Goal: Find contact information

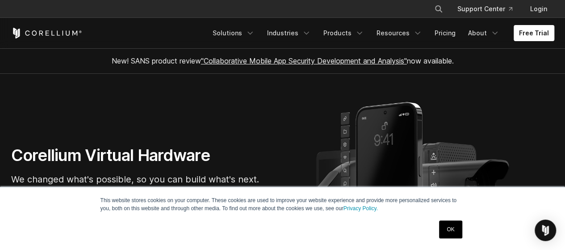
click at [449, 226] on link "OK" at bounding box center [450, 229] width 23 height 18
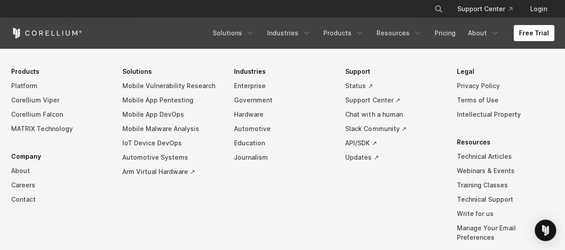
scroll to position [2029, 0]
click at [21, 192] on link "Careers" at bounding box center [59, 185] width 97 height 14
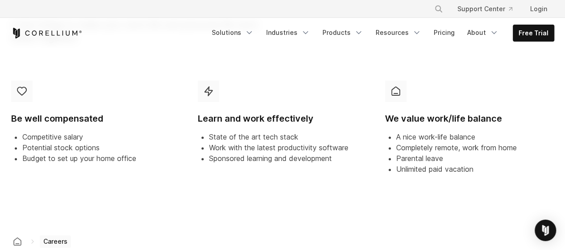
scroll to position [580, 0]
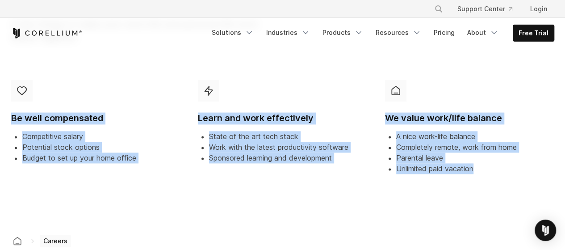
drag, startPoint x: 12, startPoint y: 117, endPoint x: 512, endPoint y: 167, distance: 502.6
click at [512, 167] on div "Be well compensated Competitive salary Potential stock options Budget to set up…" at bounding box center [282, 136] width 561 height 126
click at [487, 147] on span "Completely remote, work from home" at bounding box center [456, 146] width 121 height 9
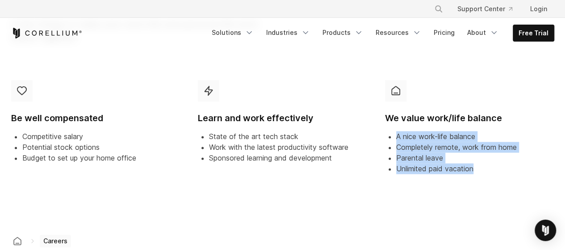
drag, startPoint x: 394, startPoint y: 134, endPoint x: 503, endPoint y: 165, distance: 113.2
click at [503, 165] on ul "A nice work-life balance Completely remote, work from home Parental leave Unlim…" at bounding box center [469, 152] width 169 height 43
click at [421, 149] on span "Completely remote, work from home" at bounding box center [456, 146] width 121 height 9
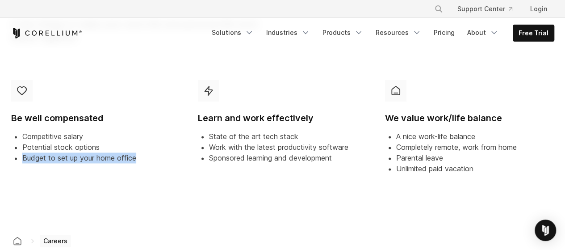
drag, startPoint x: 21, startPoint y: 157, endPoint x: 154, endPoint y: 164, distance: 133.2
click at [154, 164] on div "Be well compensated Competitive salary Potential stock options Budget to set up…" at bounding box center [96, 125] width 184 height 105
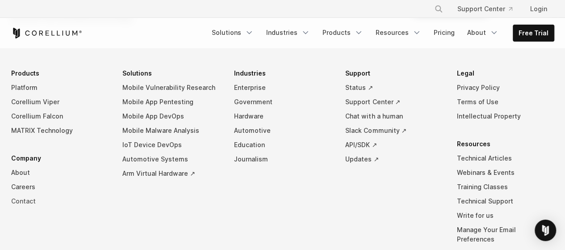
scroll to position [893, 0]
click at [26, 198] on link "Contact" at bounding box center [59, 201] width 97 height 14
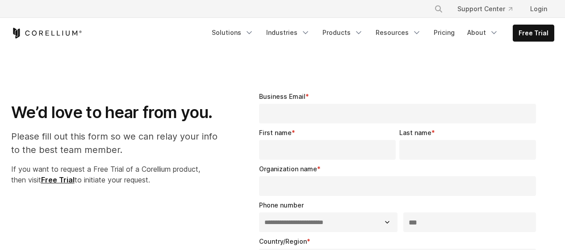
select select "**"
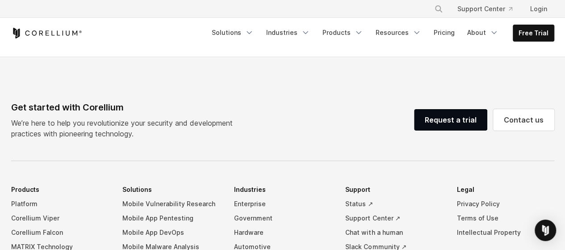
scroll to position [615, 0]
